Goal: Task Accomplishment & Management: Manage account settings

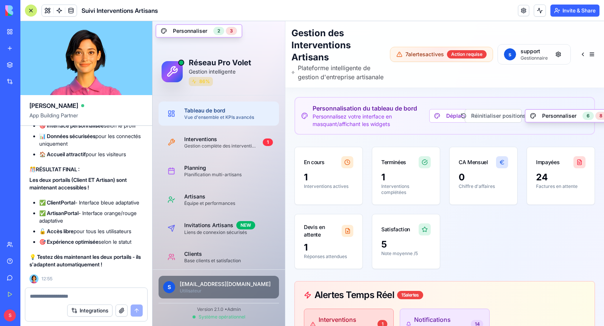
scroll to position [80129, 0]
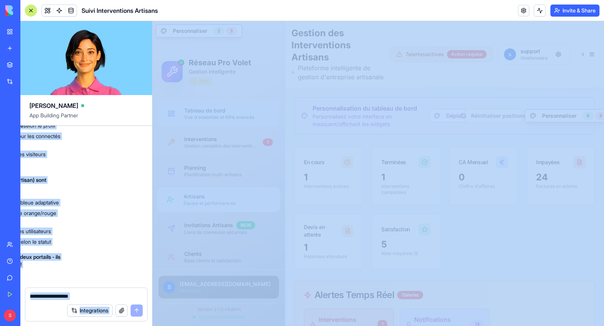
drag, startPoint x: 74, startPoint y: 193, endPoint x: 11, endPoint y: 172, distance: 66.1
click at [11, 172] on div "BETA My Workspace New app Marketplace Integrations Recent Suivi Interventions A…" at bounding box center [302, 163] width 604 height 326
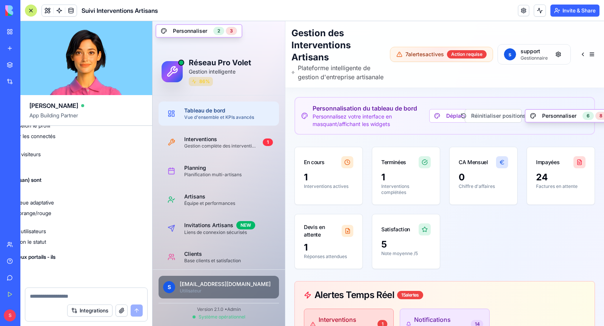
click at [43, 54] on h4 "🌐 MÉTHODES D'ACCÈS :" at bounding box center [1, 50] width 114 height 8
click at [42, 9] on button at bounding box center [47, 10] width 11 height 11
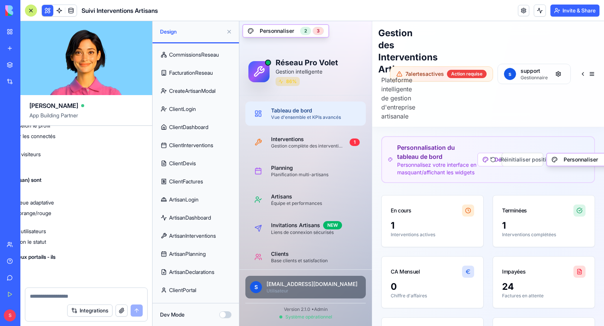
scroll to position [269, 0]
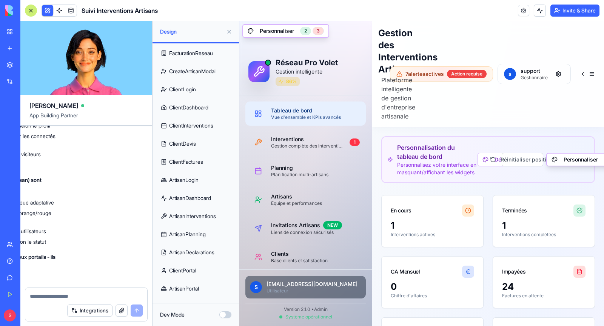
click at [183, 284] on link "ArtisanPortal" at bounding box center [195, 289] width 77 height 18
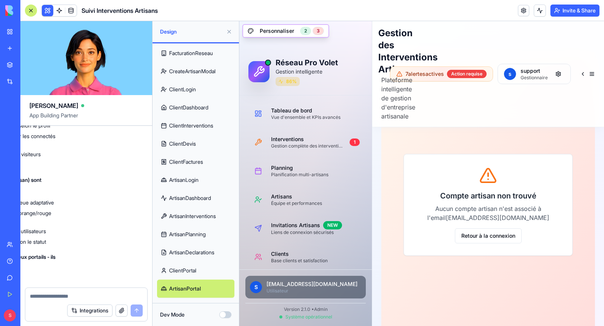
scroll to position [86, 0]
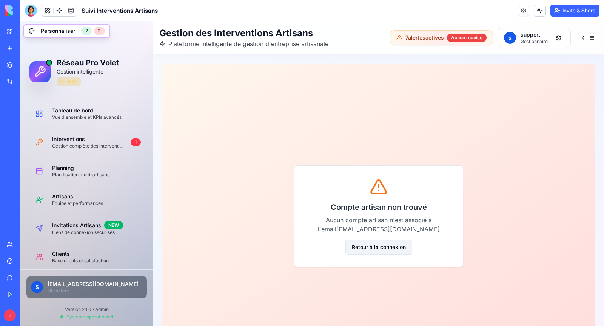
click at [375, 249] on button "Retour à la connexion" at bounding box center [378, 247] width 67 height 15
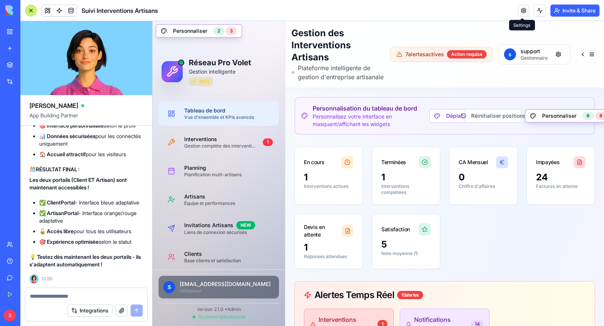
click at [523, 13] on link at bounding box center [523, 10] width 11 height 11
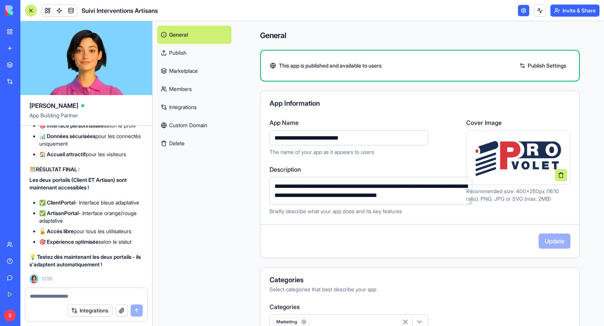
click at [183, 129] on link "Custom Domain" at bounding box center [194, 125] width 74 height 18
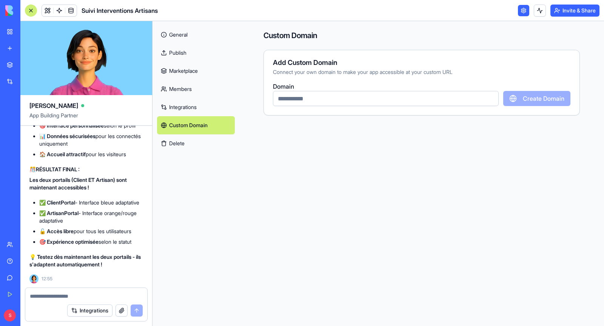
click at [326, 99] on input "text" at bounding box center [386, 98] width 226 height 15
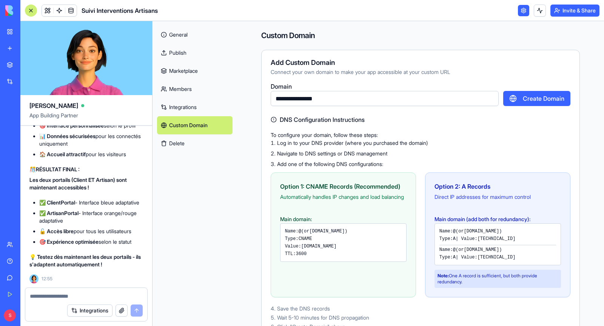
scroll to position [22, 0]
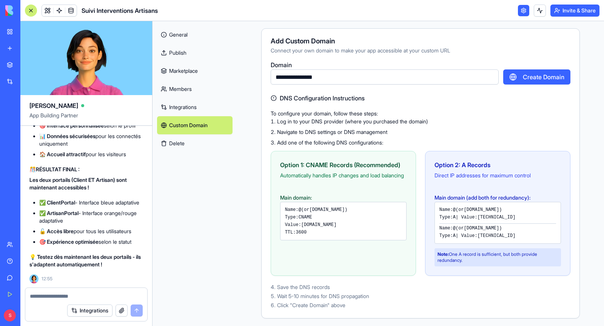
type input "**********"
drag, startPoint x: 316, startPoint y: 217, endPoint x: 355, endPoint y: 215, distance: 39.3
click at [344, 212] on code "app.pro-volet.fr" at bounding box center [326, 209] width 35 height 5
drag, startPoint x: 315, startPoint y: 217, endPoint x: 357, endPoint y: 215, distance: 42.3
click at [344, 212] on code "app.pro-volet.fr" at bounding box center [326, 209] width 35 height 5
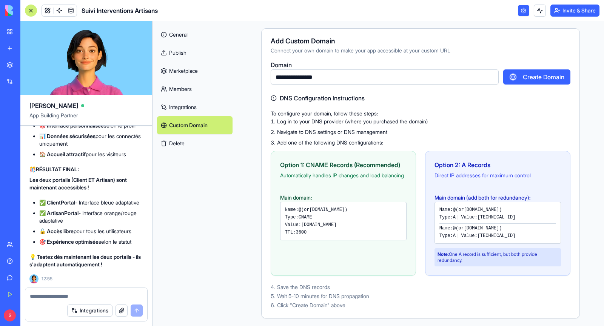
copy code "app.pro-volet.fr"
drag, startPoint x: 301, startPoint y: 231, endPoint x: 366, endPoint y: 231, distance: 64.5
click at [366, 228] on div "Value: proxy.blocks.diy" at bounding box center [343, 225] width 117 height 6
copy code "proxy.blocks.diy"
drag, startPoint x: 462, startPoint y: 164, endPoint x: 497, endPoint y: 164, distance: 34.3
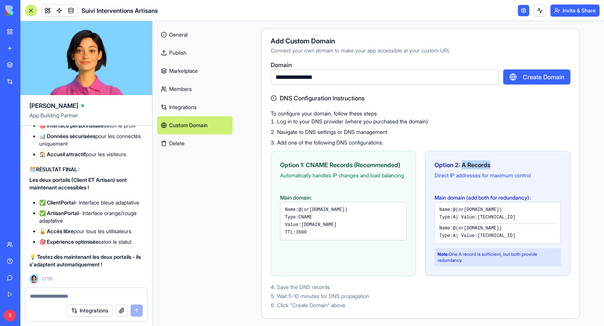
click at [497, 164] on div "Option 2: A Records" at bounding box center [497, 164] width 126 height 9
copy div "A Records"
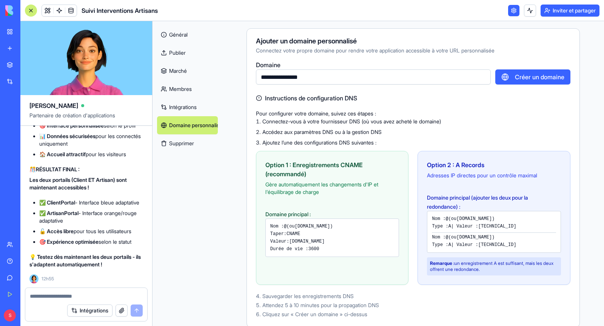
scroll to position [80322, 0]
drag, startPoint x: 479, startPoint y: 226, endPoint x: 527, endPoint y: 226, distance: 47.9
click at [527, 226] on div "Type : A | Valeur : 166.117.48.144" at bounding box center [494, 226] width 124 height 6
copy code "166.117.48.144"
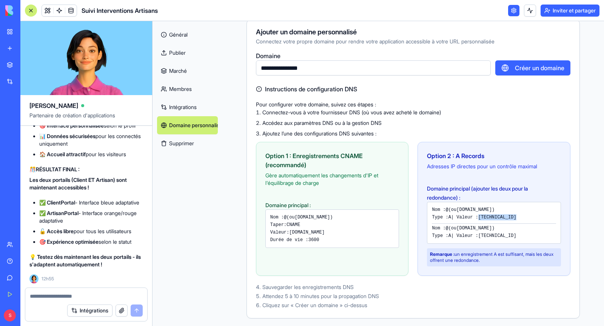
click at [525, 68] on font "Créer un domaine" at bounding box center [539, 68] width 49 height 8
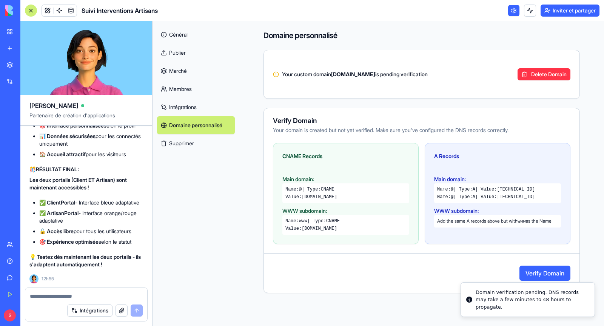
scroll to position [0, 0]
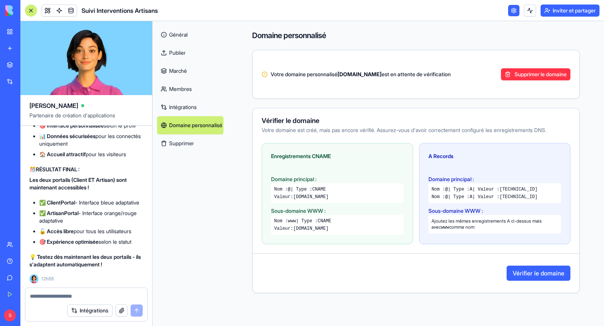
click at [533, 269] on font "Vérifier le domaine" at bounding box center [538, 273] width 52 height 8
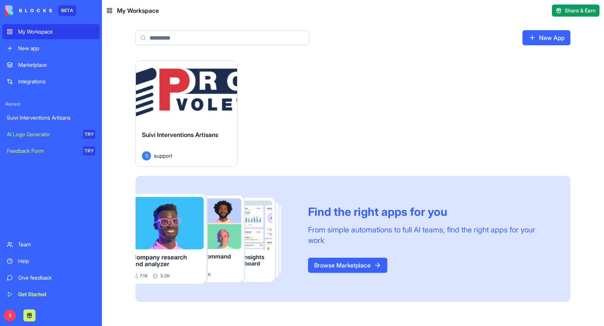
click at [170, 110] on div "Launch" at bounding box center [186, 92] width 101 height 63
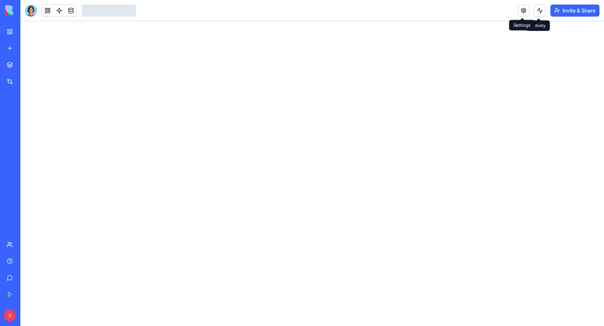
click at [522, 14] on link at bounding box center [523, 10] width 11 height 11
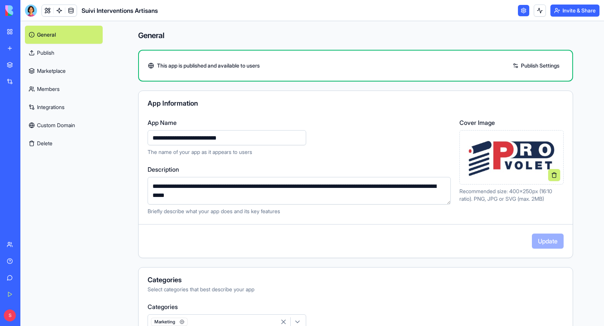
click at [60, 113] on link "Integrations" at bounding box center [64, 107] width 78 height 18
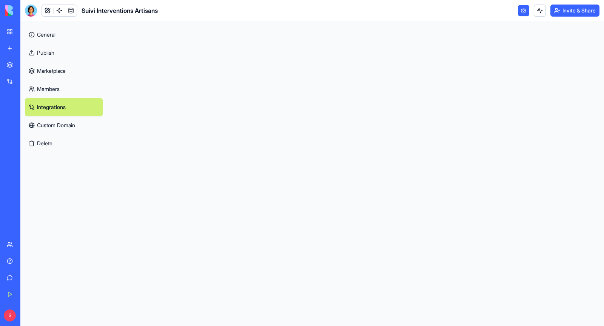
click at [61, 125] on link "Custom Domain" at bounding box center [64, 125] width 78 height 18
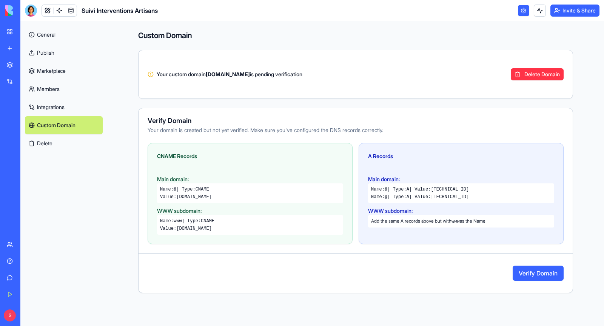
click at [540, 273] on button "Verify Domain" at bounding box center [537, 273] width 51 height 15
click at [537, 275] on button "Verify Domain" at bounding box center [537, 273] width 51 height 15
click at [539, 274] on button "Verify Domain" at bounding box center [537, 273] width 51 height 15
click at [539, 272] on button "Verify Domain" at bounding box center [537, 273] width 51 height 15
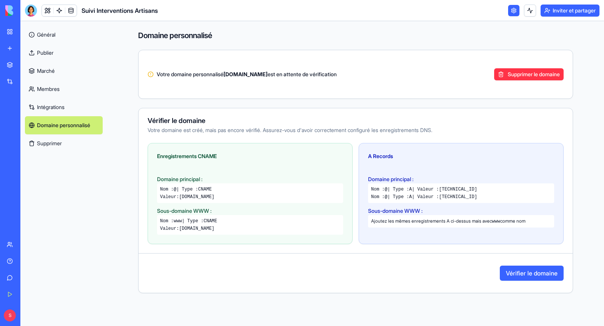
click at [533, 276] on font "Vérifier le domaine" at bounding box center [531, 273] width 52 height 9
click at [536, 273] on font "Vérifier le domaine" at bounding box center [531, 273] width 52 height 8
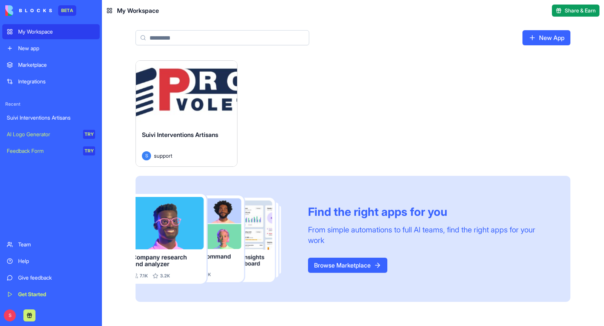
click at [36, 264] on div "Help" at bounding box center [56, 261] width 77 height 8
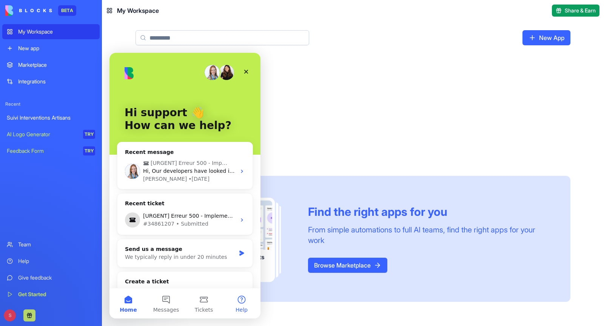
click at [248, 301] on button "Help" at bounding box center [242, 303] width 38 height 30
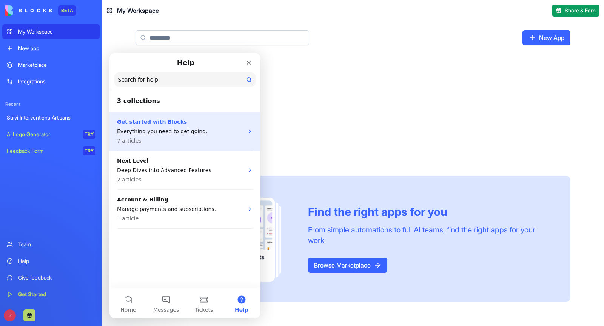
click at [198, 134] on p "Everything you need to get going." at bounding box center [180, 132] width 127 height 8
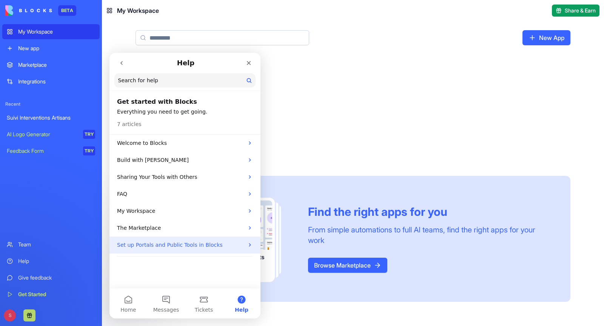
click at [206, 246] on p "Set up Portals and Public Tools in Blocks" at bounding box center [180, 245] width 127 height 8
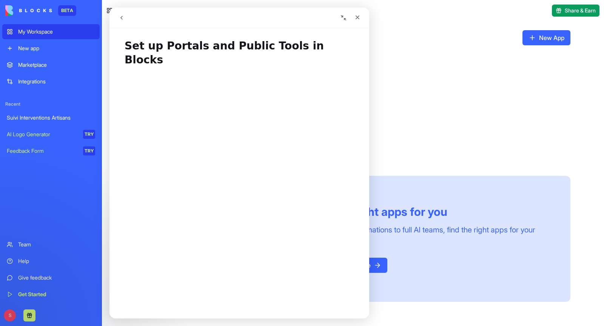
click at [121, 17] on icon "go back" at bounding box center [121, 18] width 2 height 4
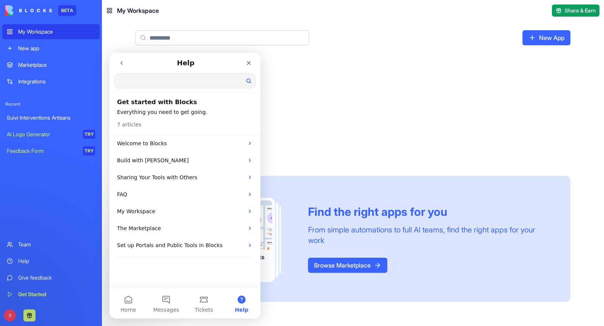
click at [150, 83] on input "Search for help" at bounding box center [185, 81] width 140 height 14
type input "*****"
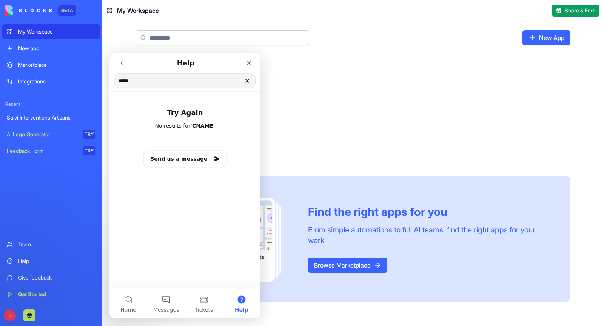
click at [120, 66] on button "go back" at bounding box center [121, 63] width 14 height 14
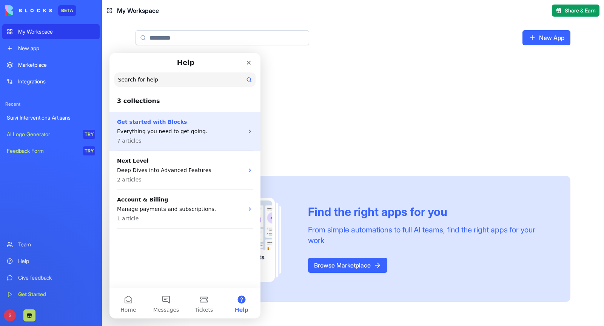
click at [171, 132] on p "Everything you need to get going." at bounding box center [180, 132] width 127 height 8
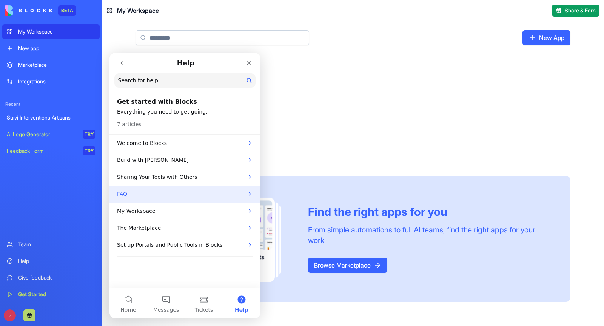
click at [189, 193] on p "FAQ" at bounding box center [180, 194] width 127 height 8
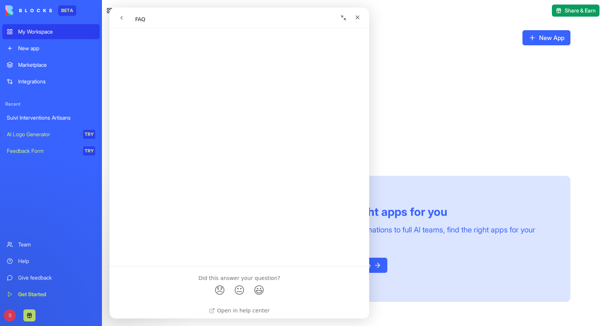
scroll to position [405, 0]
click at [361, 17] on div "Close" at bounding box center [357, 18] width 14 height 14
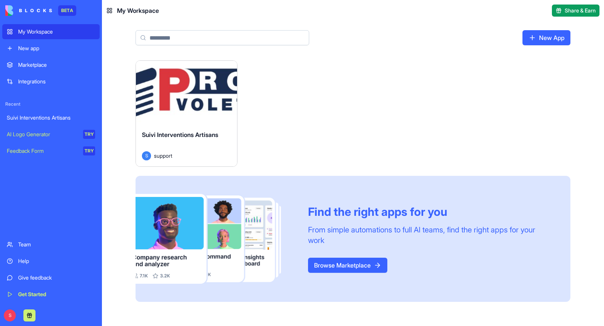
scroll to position [0, 0]
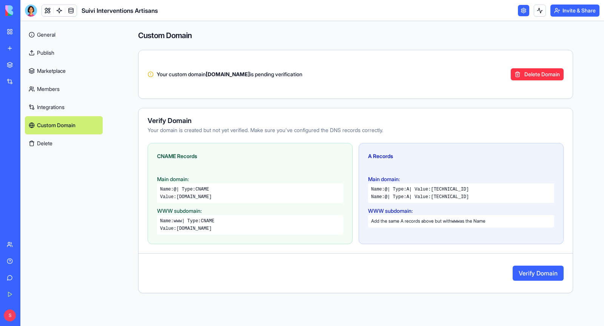
click at [58, 58] on link "Publish" at bounding box center [64, 53] width 78 height 18
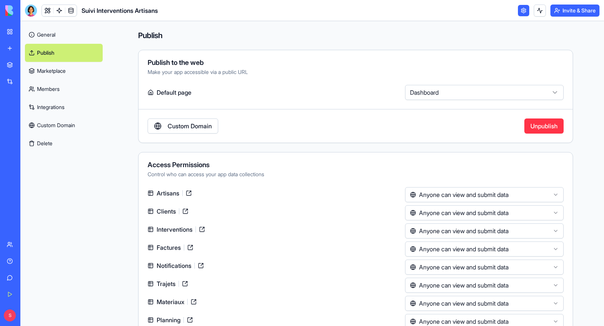
click at [187, 192] on link at bounding box center [189, 193] width 12 height 12
click at [197, 130] on link "Custom Domain" at bounding box center [182, 125] width 71 height 15
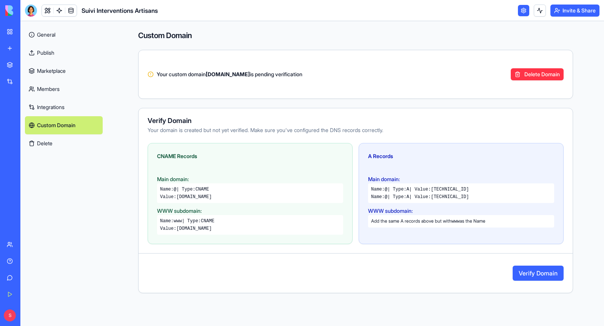
click at [519, 270] on button "Verify Domain" at bounding box center [537, 273] width 51 height 15
